Goal: Task Accomplishment & Management: Manage account settings

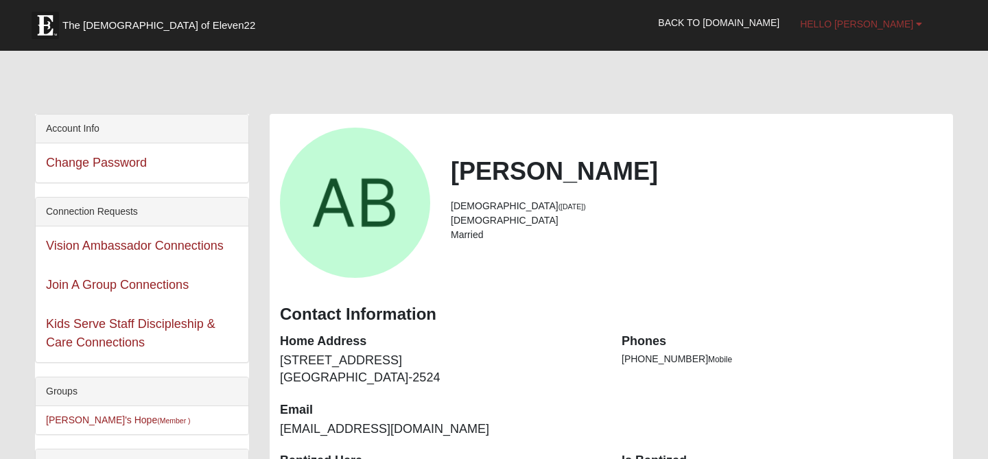
click at [884, 23] on span "Hello [PERSON_NAME]" at bounding box center [856, 24] width 113 height 11
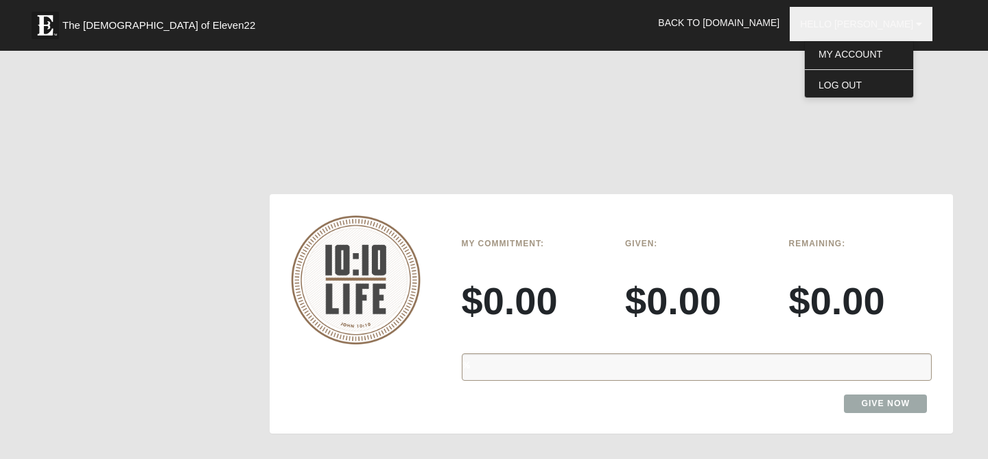
scroll to position [2044, 0]
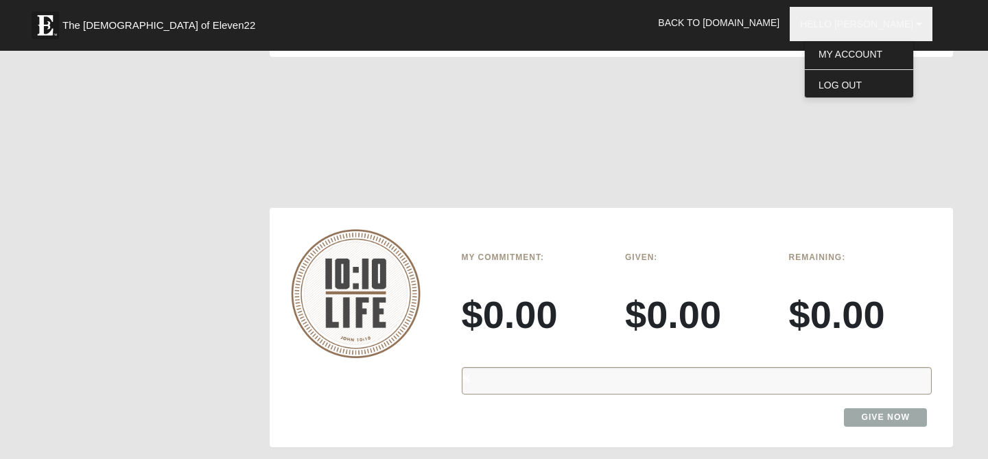
click at [401, 244] on img at bounding box center [356, 293] width 130 height 129
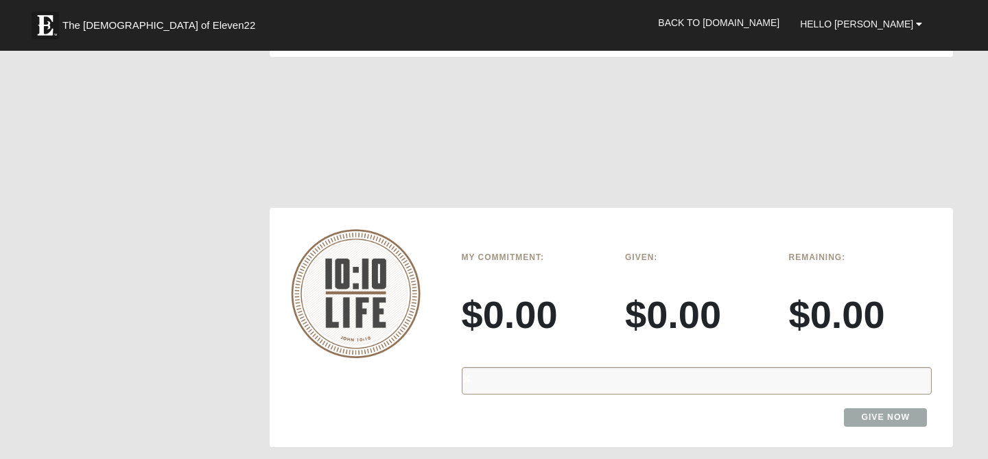
click at [653, 367] on div "%" at bounding box center [697, 380] width 471 height 27
click at [633, 367] on div "%" at bounding box center [697, 380] width 471 height 27
click at [661, 292] on h3 "$0.00" at bounding box center [696, 315] width 143 height 46
click at [519, 292] on h3 "$0.00" at bounding box center [533, 315] width 143 height 46
click at [845, 246] on div "Remaining: $0.00" at bounding box center [861, 301] width 164 height 110
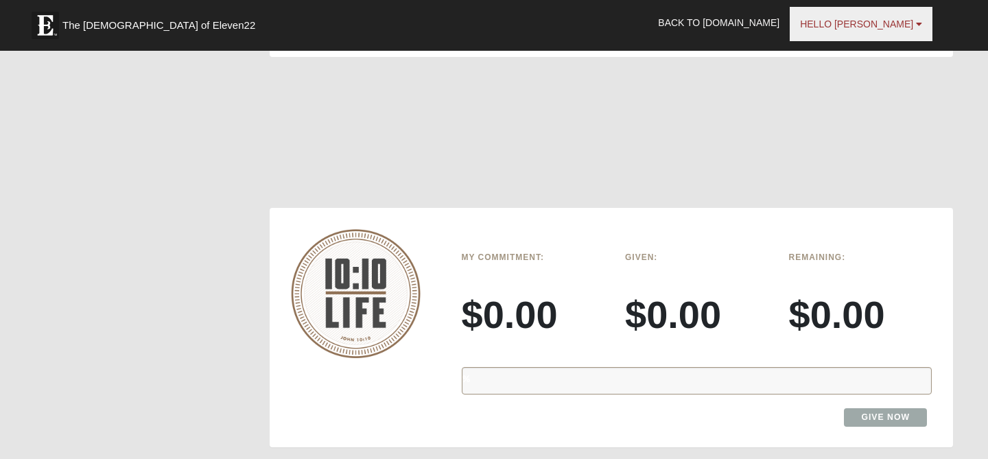
click at [860, 36] on link "Hello [PERSON_NAME]" at bounding box center [861, 24] width 143 height 34
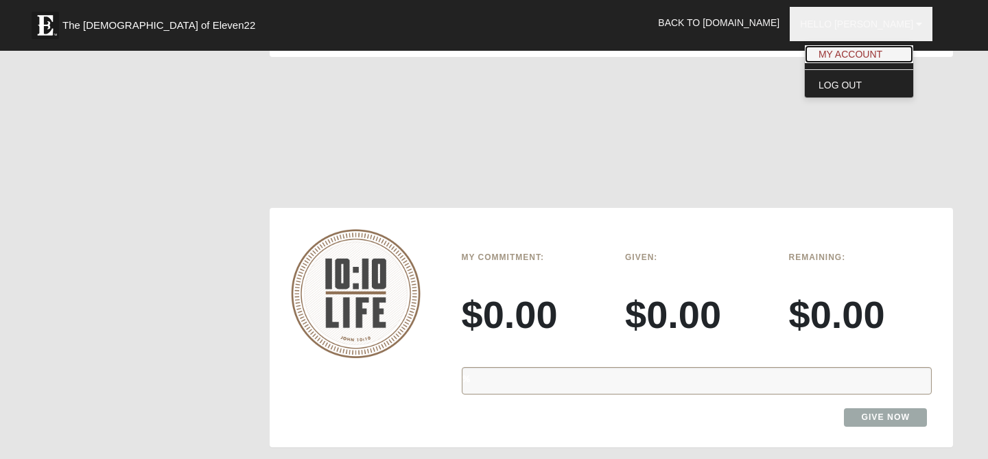
click at [859, 49] on link "My Account" at bounding box center [859, 54] width 108 height 18
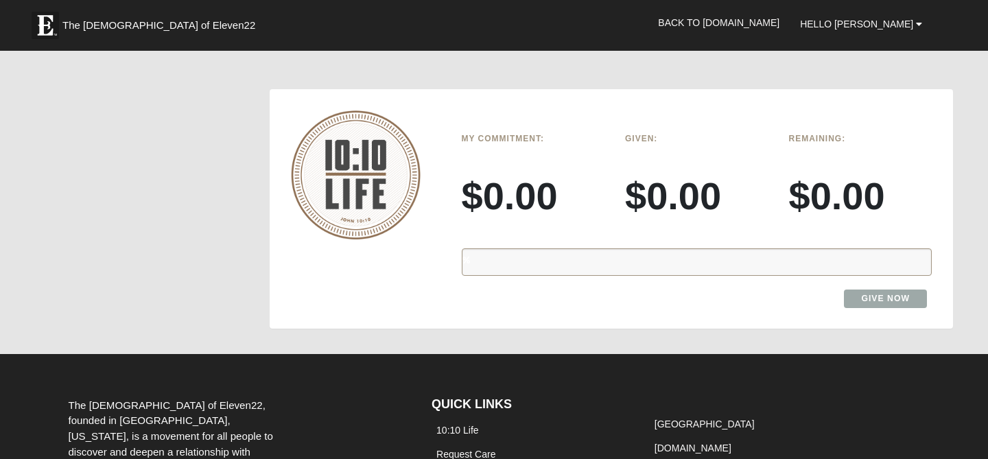
scroll to position [2169, 0]
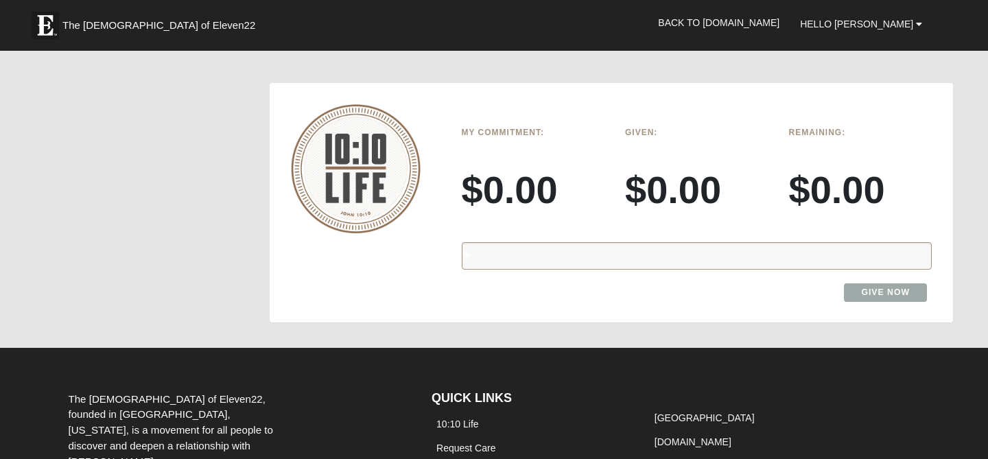
click at [368, 130] on img at bounding box center [356, 168] width 130 height 129
click at [491, 242] on div "%" at bounding box center [697, 255] width 471 height 27
click at [510, 167] on h3 "$0.00" at bounding box center [533, 190] width 143 height 46
click at [615, 141] on div "Given: $0.00" at bounding box center [697, 176] width 164 height 110
click at [876, 283] on link "Give Now" at bounding box center [885, 292] width 83 height 19
